Goal: Transaction & Acquisition: Book appointment/travel/reservation

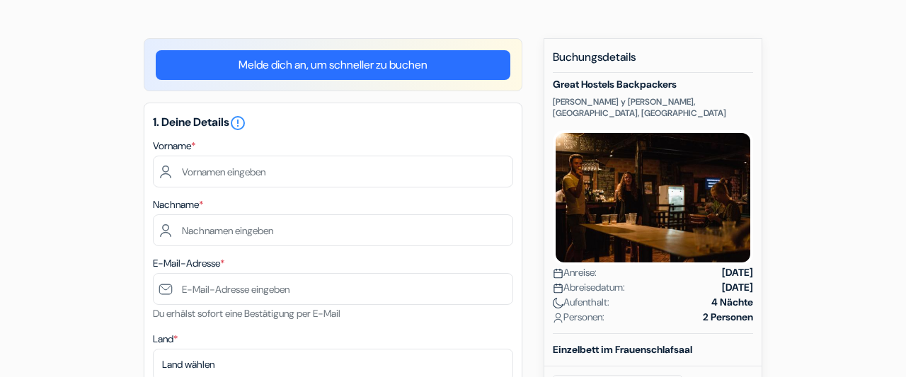
scroll to position [110, 0]
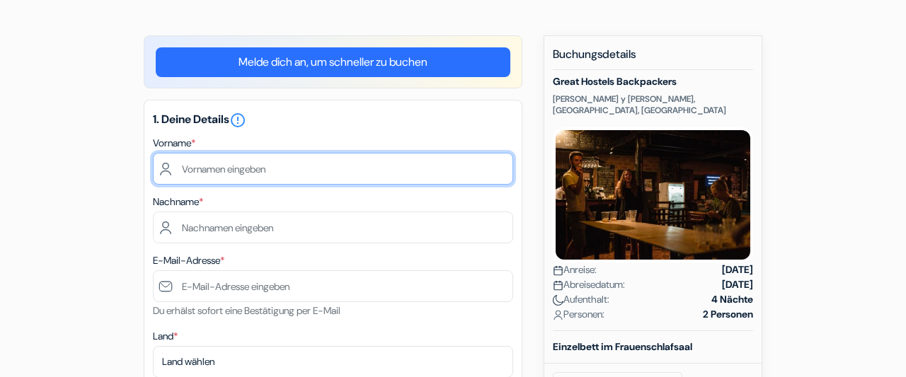
click at [197, 171] on input "text" at bounding box center [333, 169] width 360 height 32
type input "Nelly"
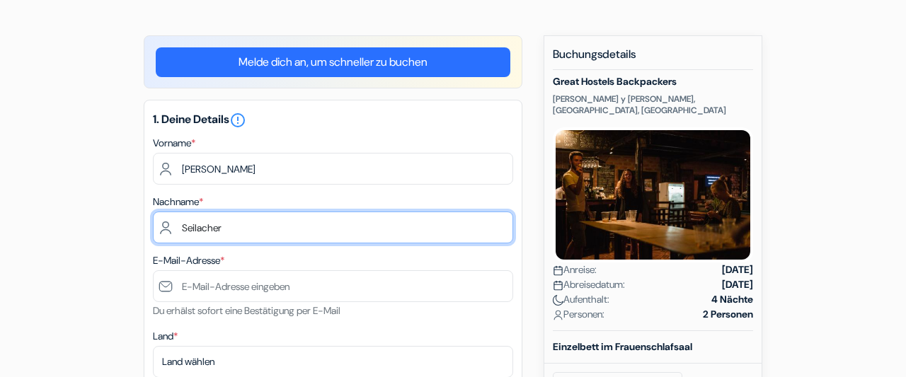
type input "Seilacher"
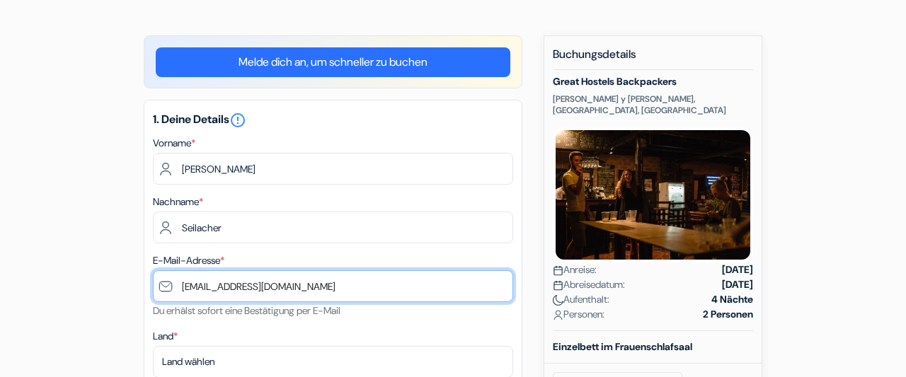
type input "[EMAIL_ADDRESS][DOMAIN_NAME]"
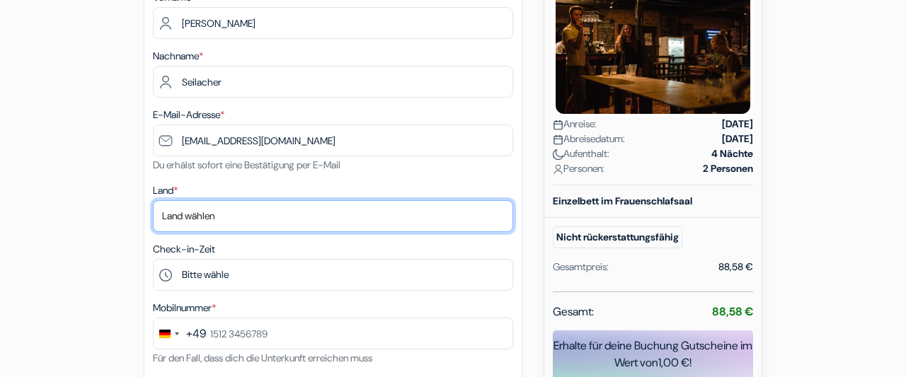
scroll to position [272, 0]
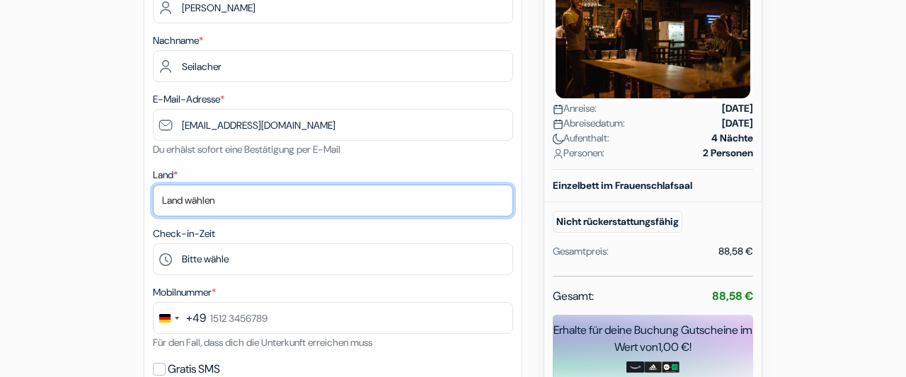
select select "de"
click option "Deutschland" at bounding box center [0, 0] width 0 height 0
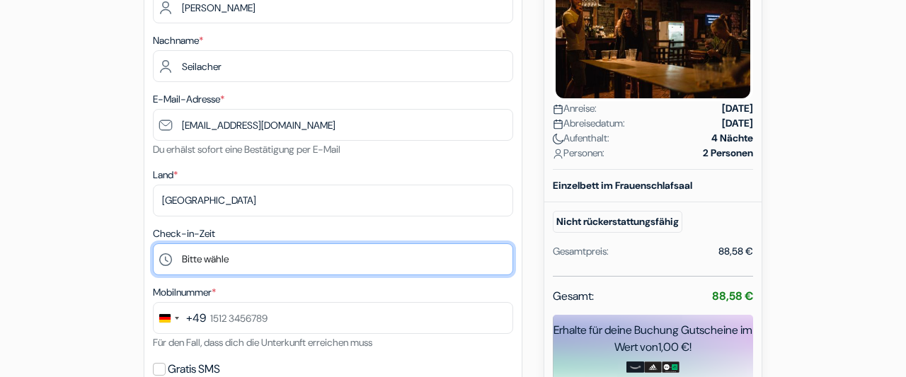
click at [153, 244] on select "Bitte wähle 13:00 14:00 15:00 16:00 17:00 18:00 19:00 20:00 21:00 22:00 23:00" at bounding box center [333, 260] width 360 height 32
select select "21"
click option "21:00" at bounding box center [0, 0] width 0 height 0
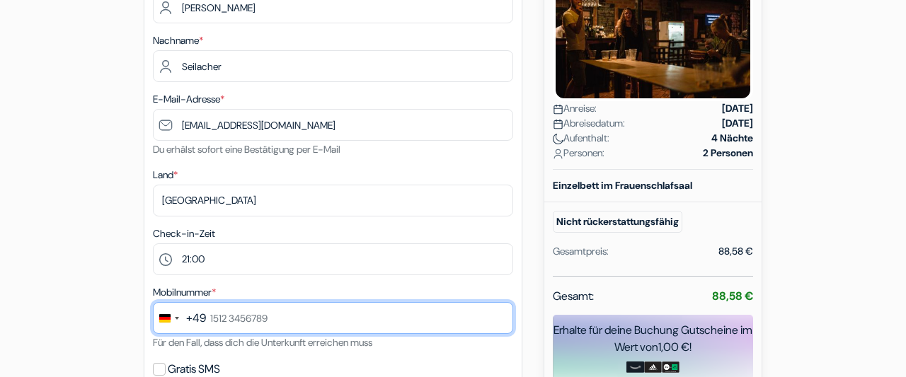
click at [237, 319] on input "text" at bounding box center [333, 318] width 360 height 32
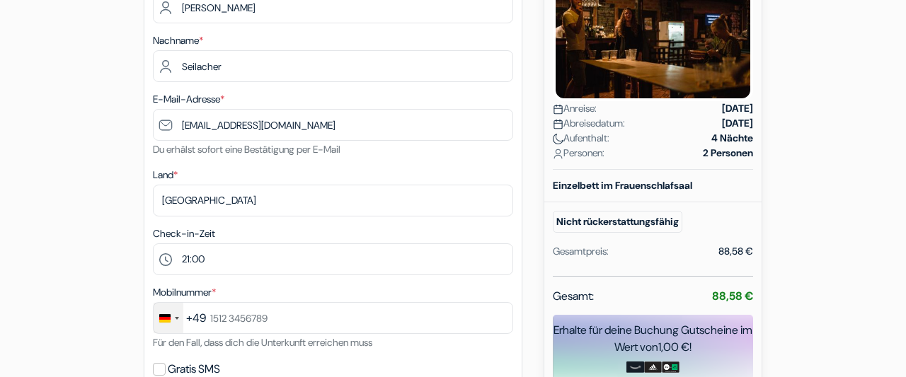
click at [178, 319] on div "Change country, selected Germany (+49)" at bounding box center [169, 318] width 30 height 30
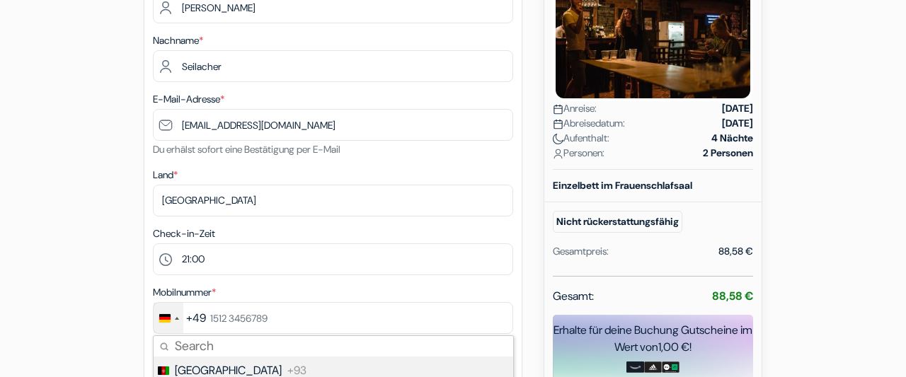
click at [178, 319] on div "Change country, selected Germany (+49)" at bounding box center [169, 318] width 30 height 30
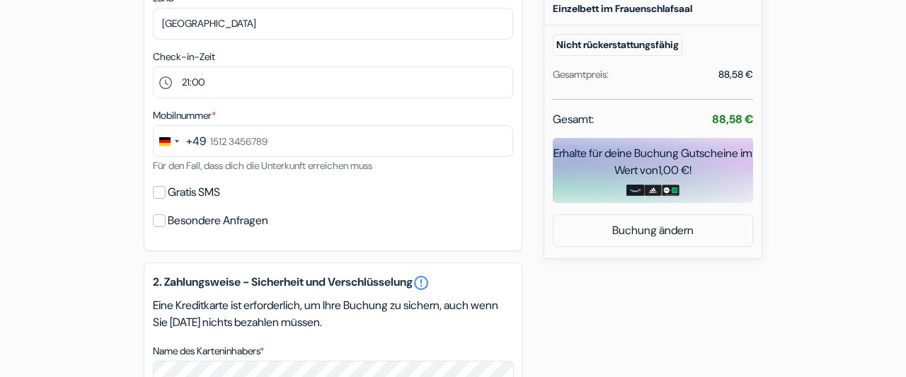
scroll to position [457, 0]
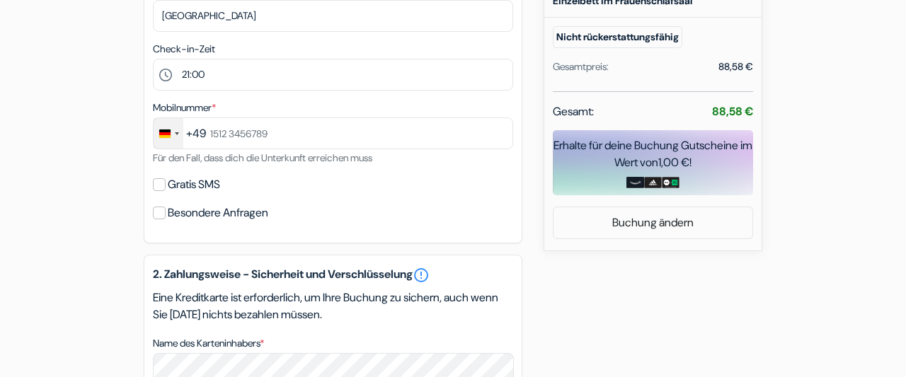
click at [178, 135] on div "Change country, selected Germany (+49)" at bounding box center [177, 133] width 4 height 3
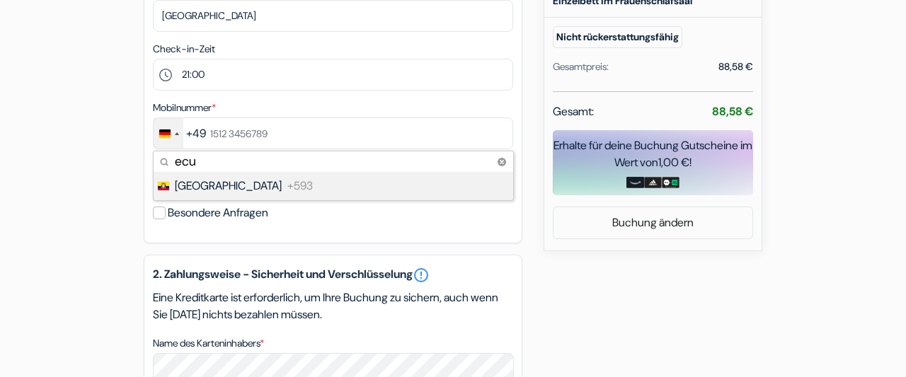
type input "ecu"
click at [199, 185] on span "[GEOGRAPHIC_DATA]" at bounding box center [228, 186] width 107 height 17
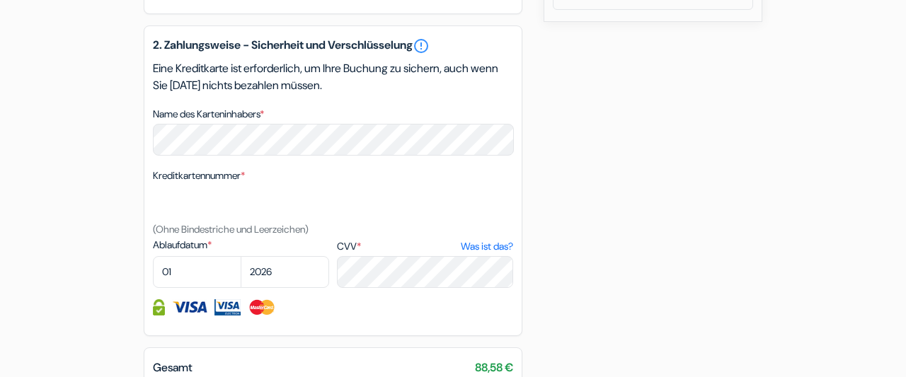
scroll to position [697, 0]
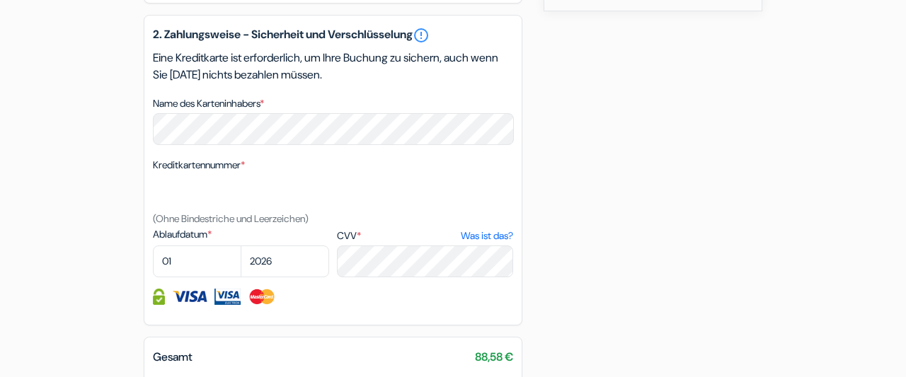
type input "99 790 0674"
click at [153, 246] on select "01 02 03 04 05 06 07 08 09 10 11 12" at bounding box center [197, 262] width 88 height 32
select select "07"
click option "07" at bounding box center [0, 0] width 0 height 0
select select "2027"
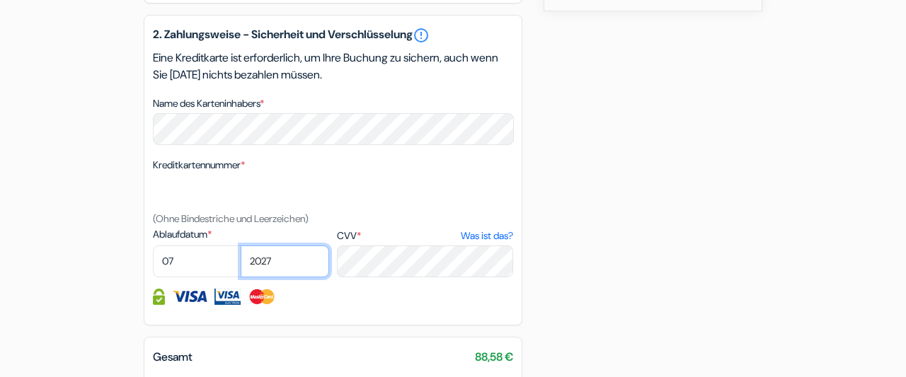
click option "2027" at bounding box center [0, 0] width 0 height 0
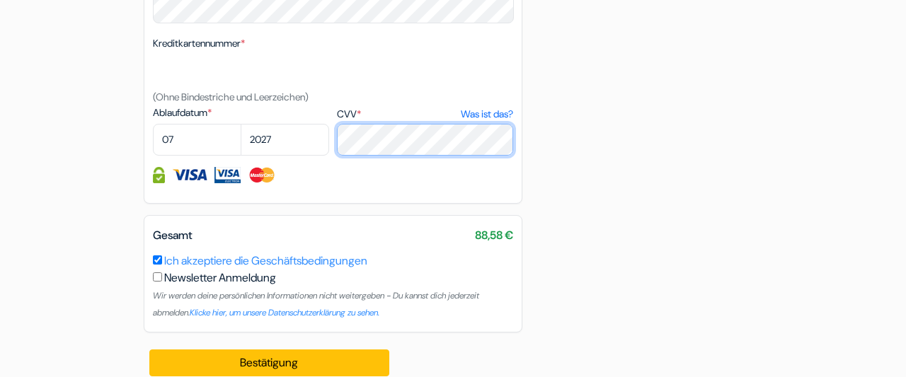
scroll to position [835, 0]
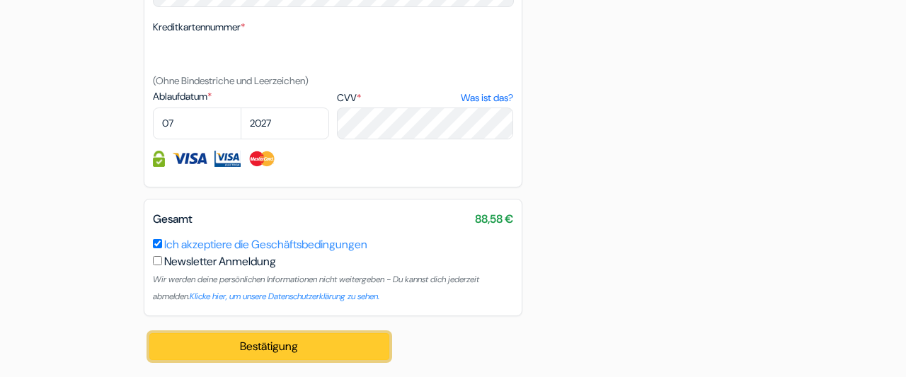
click at [273, 345] on button "Bestätigung Loading..." at bounding box center [269, 346] width 240 height 27
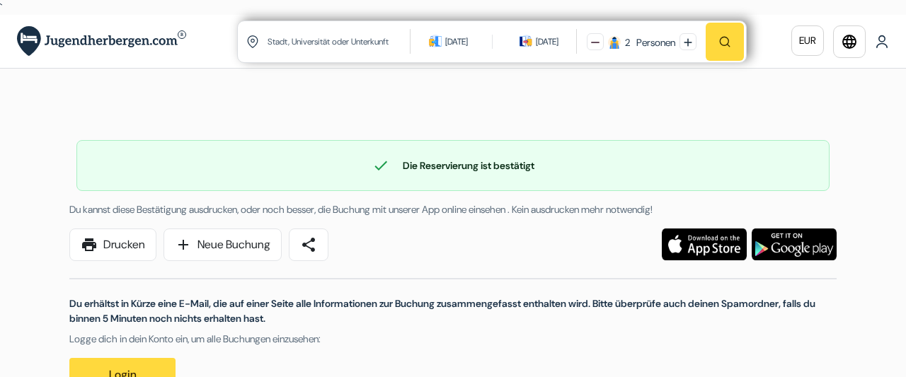
click at [282, 47] on input "text" at bounding box center [339, 41] width 147 height 35
type input "banos"
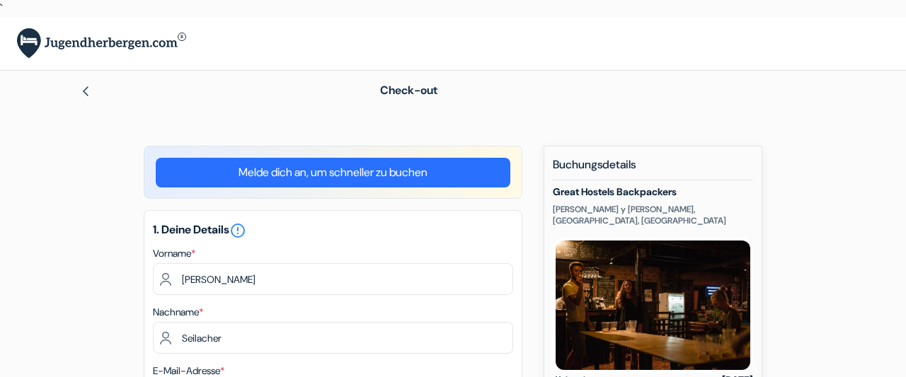
select select "de"
select select "21"
select select "07"
select select "2027"
type input "9979 00674"
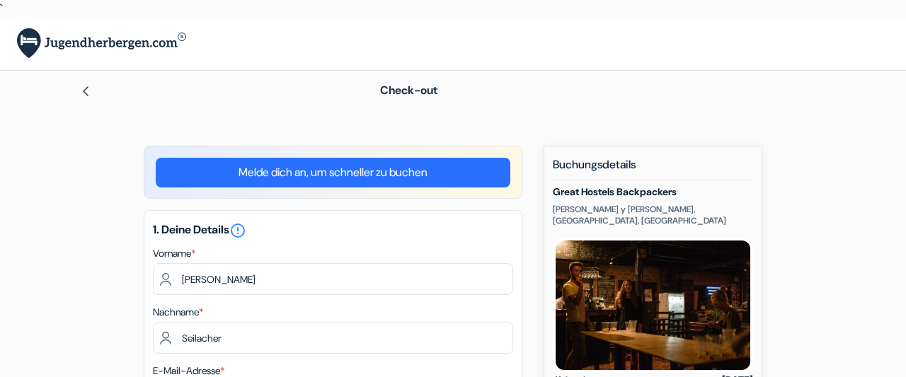
scroll to position [835, 0]
